Goal: Information Seeking & Learning: Learn about a topic

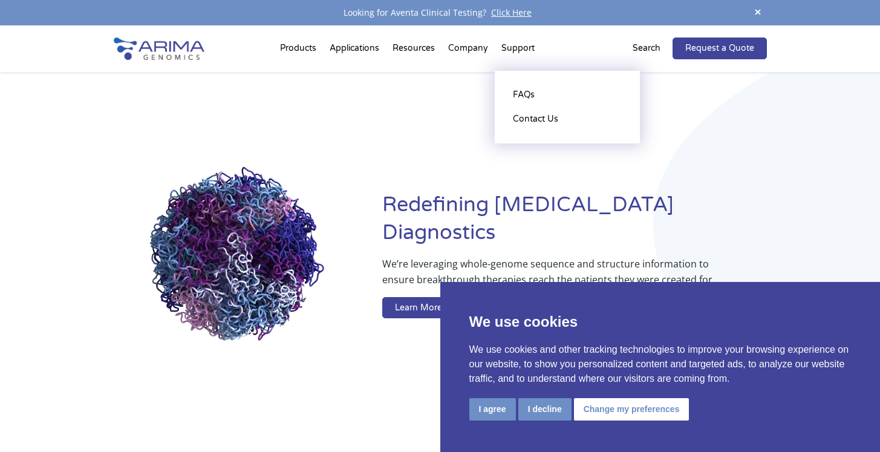
click at [512, 48] on li "Support FAQs Contact Us" at bounding box center [518, 50] width 47 height 41
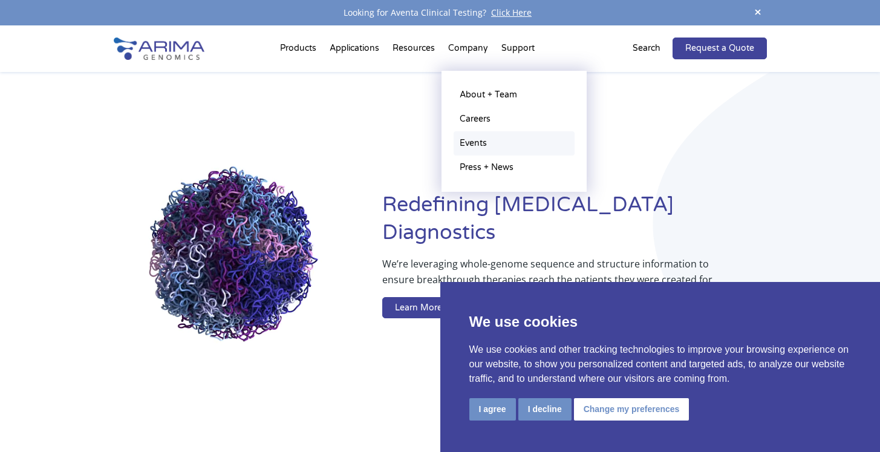
click at [474, 143] on link "Events" at bounding box center [513, 143] width 121 height 24
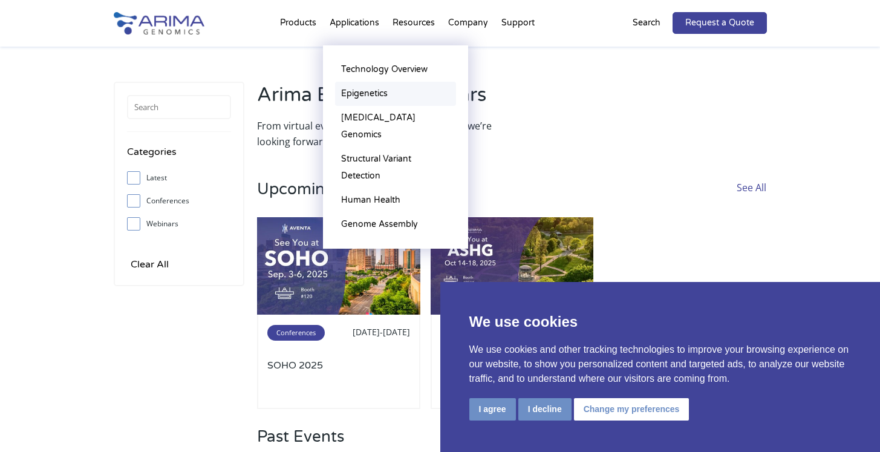
click at [372, 88] on link "Epigenetics" at bounding box center [395, 94] width 121 height 24
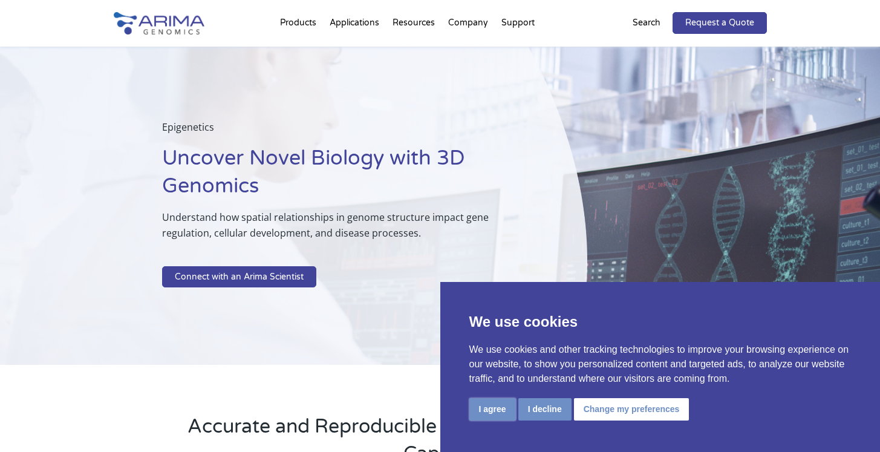
click at [491, 398] on button "I agree" at bounding box center [492, 409] width 47 height 22
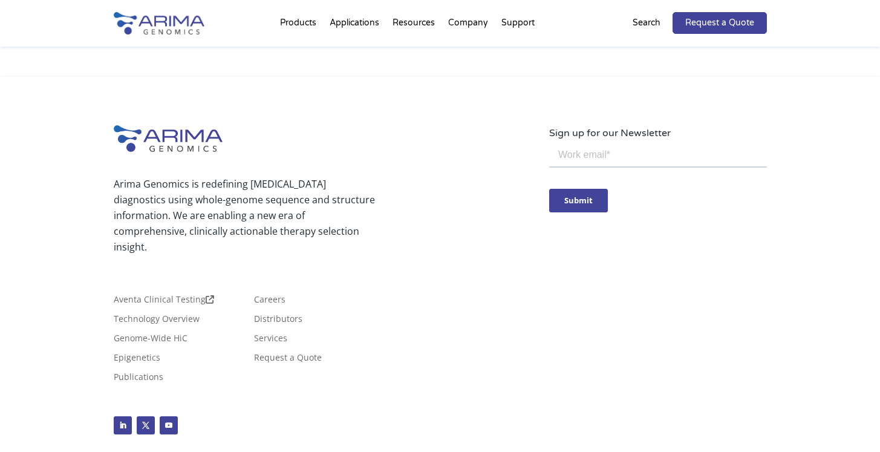
scroll to position [2553, 0]
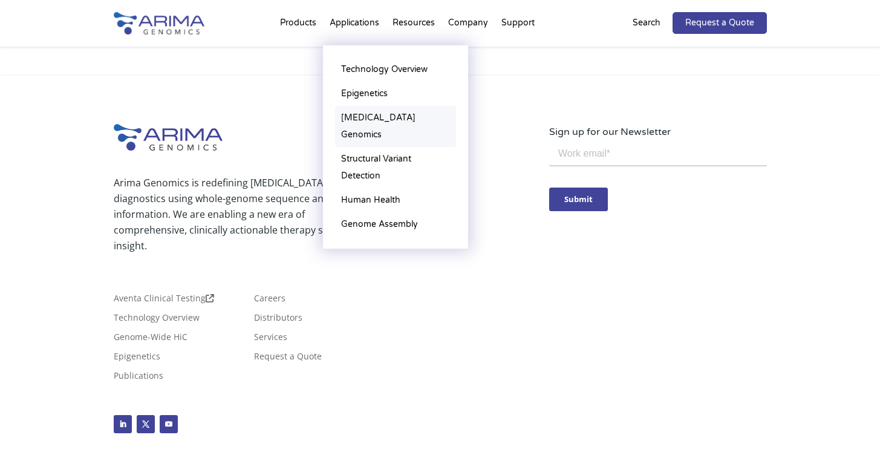
click at [372, 119] on link "[MEDICAL_DATA] Genomics" at bounding box center [395, 126] width 121 height 41
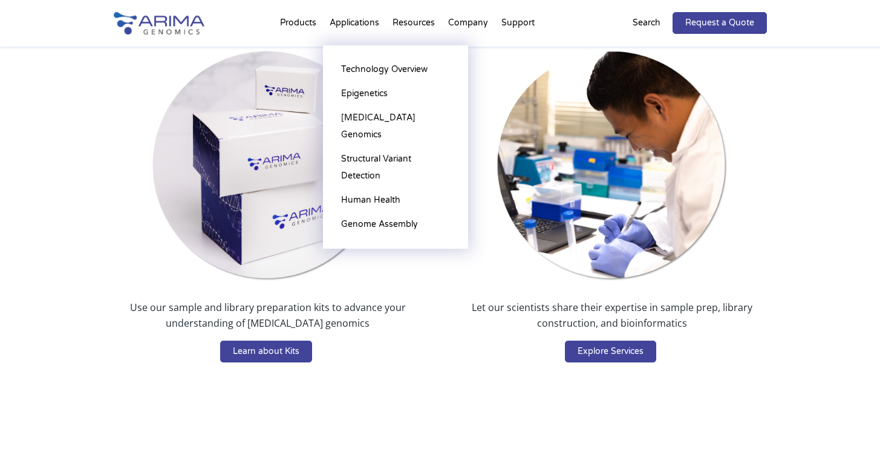
scroll to position [2534, 0]
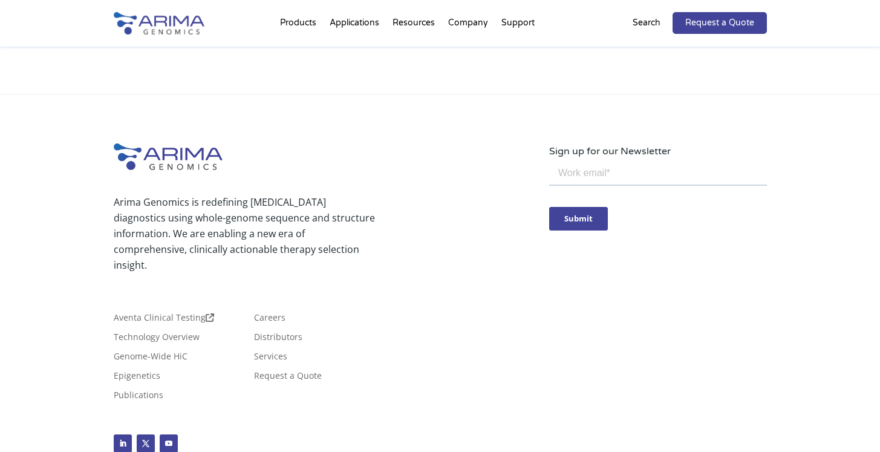
scroll to position [1773, 0]
